Goal: Find specific page/section: Find specific page/section

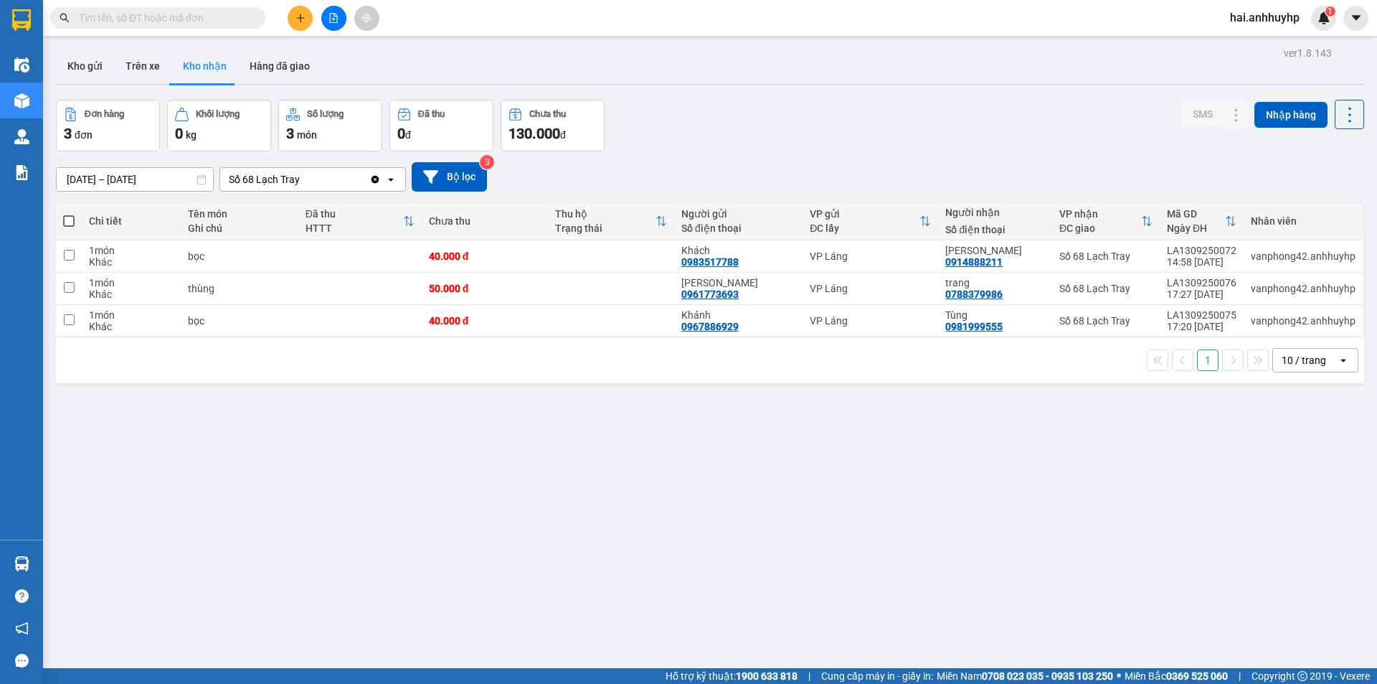
drag, startPoint x: 89, startPoint y: 63, endPoint x: 82, endPoint y: 84, distance: 21.8
click at [89, 64] on button "Kho gửi" at bounding box center [85, 66] width 58 height 34
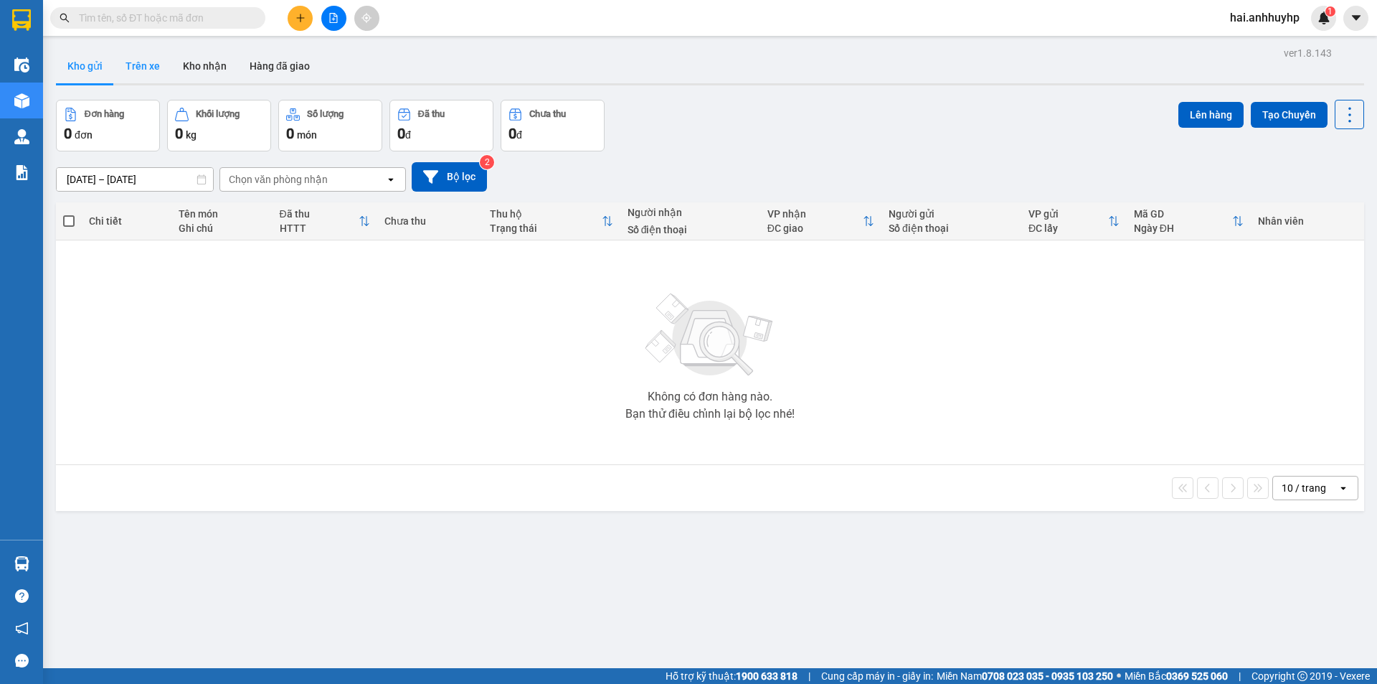
click at [146, 60] on button "Trên xe" at bounding box center [142, 66] width 57 height 34
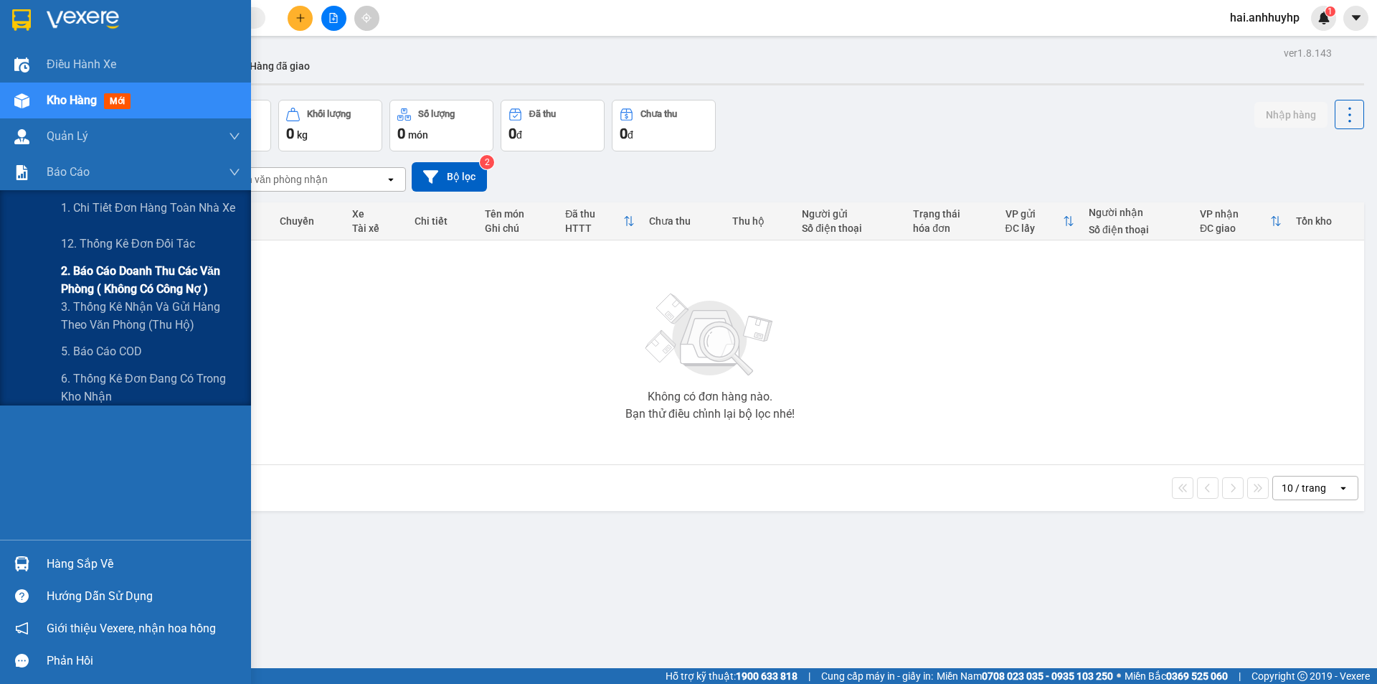
click at [128, 273] on span "2. Báo cáo doanh thu các văn phòng ( không có công nợ )" at bounding box center [150, 280] width 179 height 36
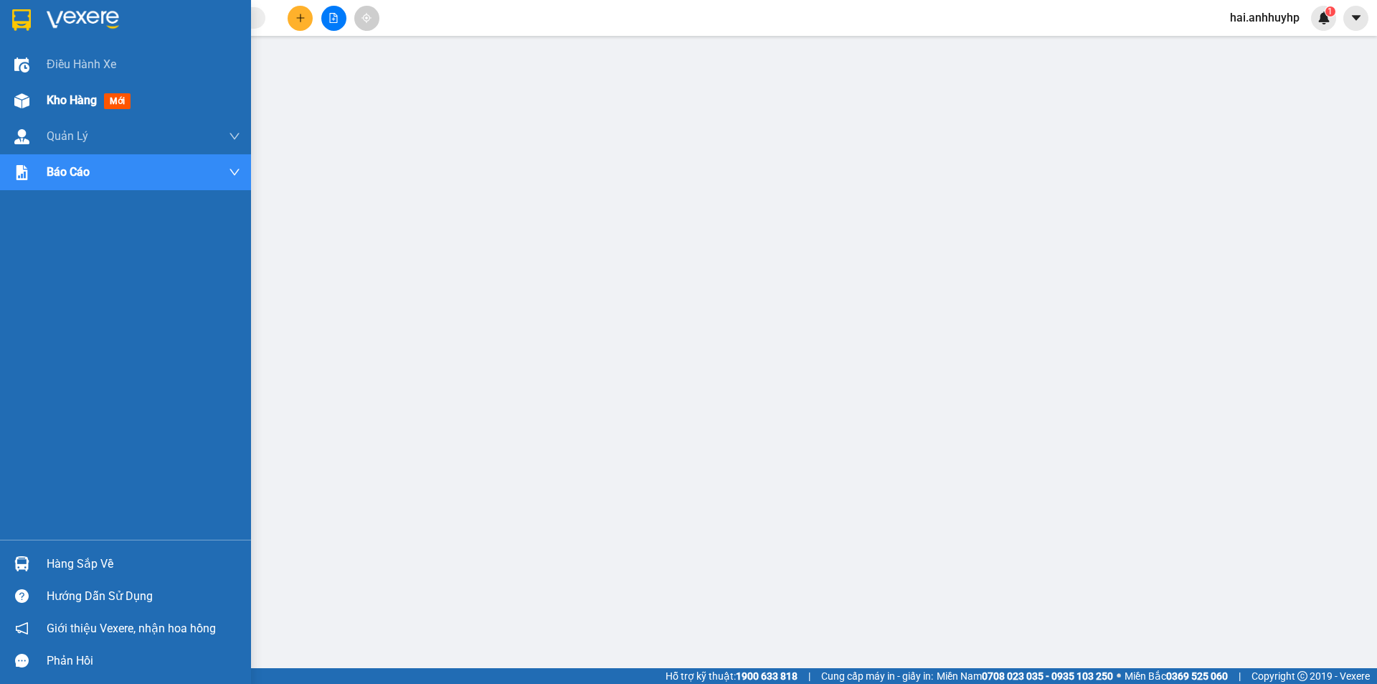
click at [35, 95] on div "Kho hàng mới" at bounding box center [125, 100] width 251 height 36
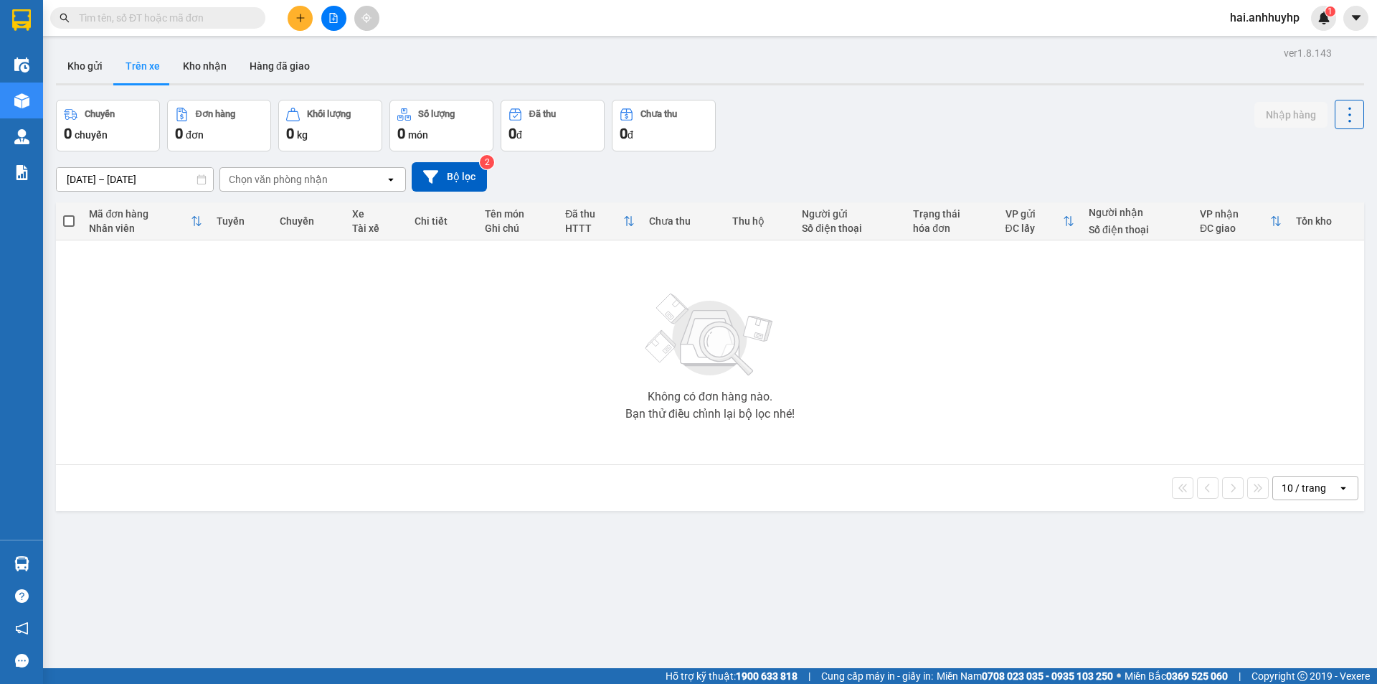
drag, startPoint x: 495, startPoint y: 341, endPoint x: 422, endPoint y: 299, distance: 84.5
click at [493, 341] on div "Không có đơn hàng nào. Bạn thử điều chỉnh lại bộ lọc nhé!" at bounding box center [710, 352] width 1294 height 215
click at [108, 65] on button "Kho gửi" at bounding box center [85, 66] width 58 height 34
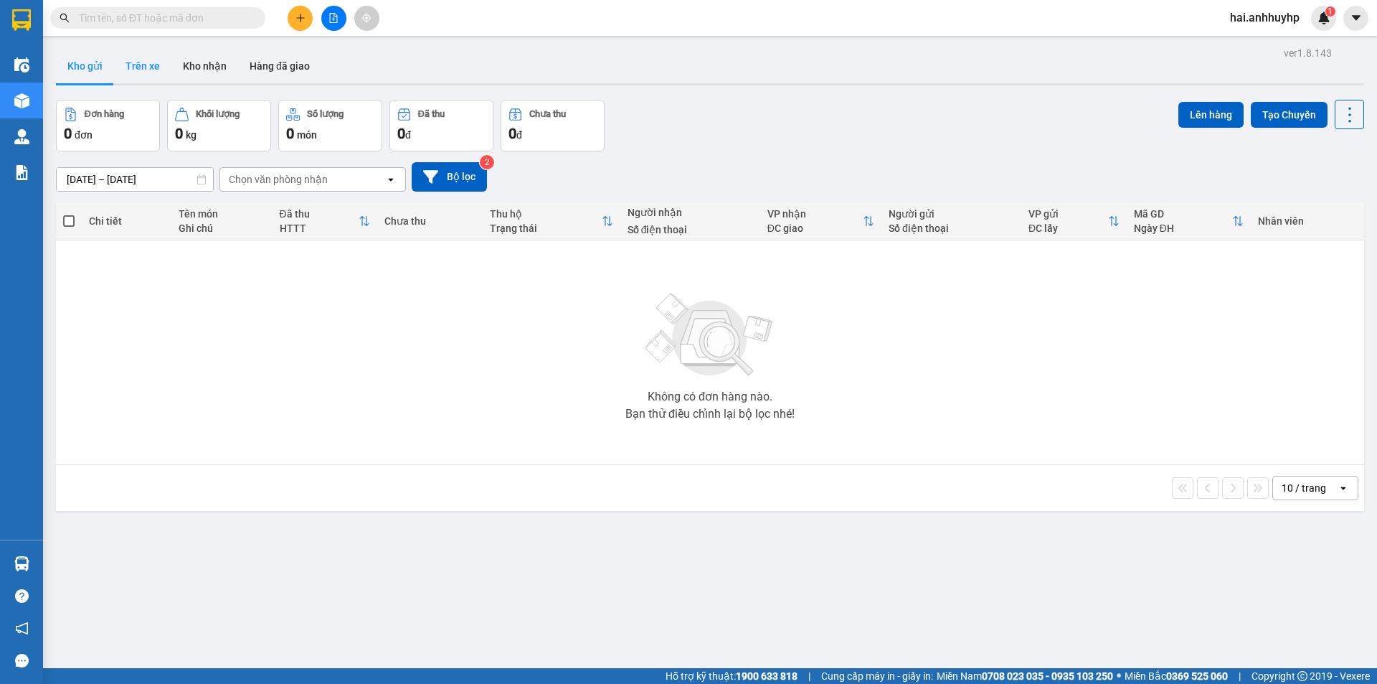
click at [128, 69] on button "Trên xe" at bounding box center [142, 66] width 57 height 34
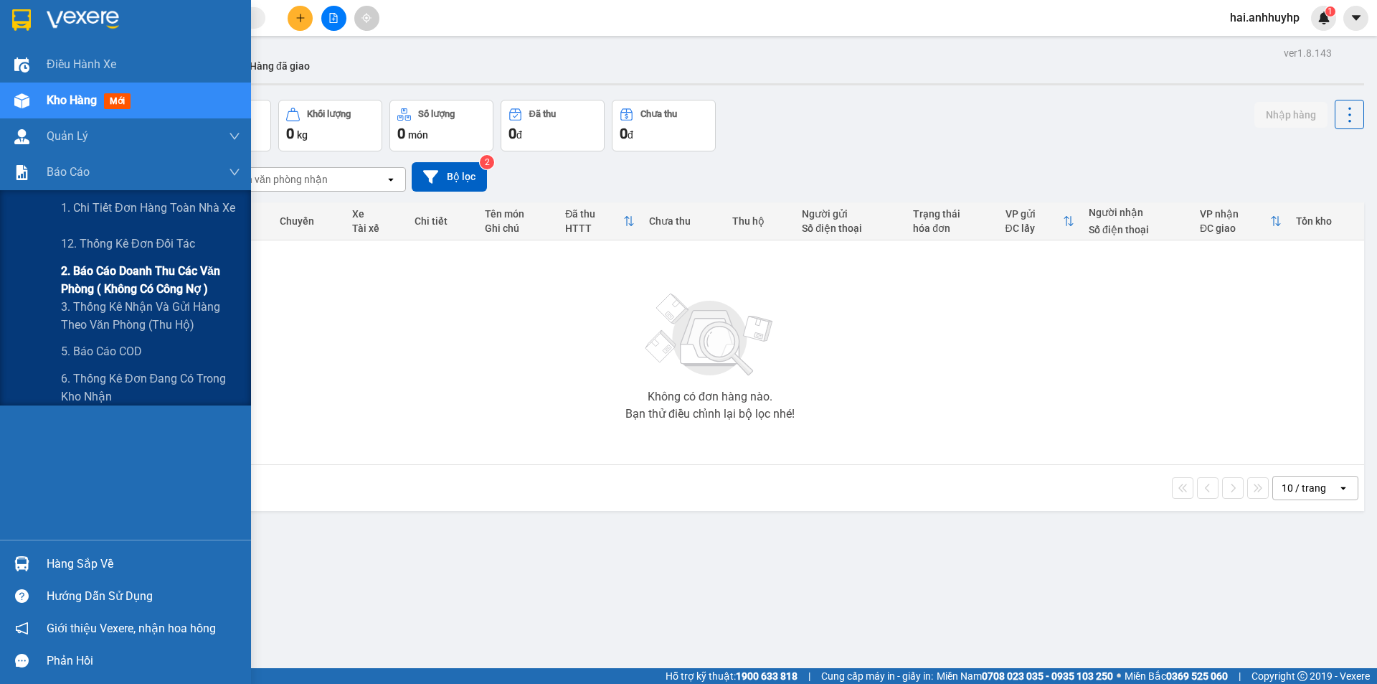
click at [123, 275] on span "2. Báo cáo doanh thu các văn phòng ( không có công nợ )" at bounding box center [150, 280] width 179 height 36
